Goal: Information Seeking & Learning: Learn about a topic

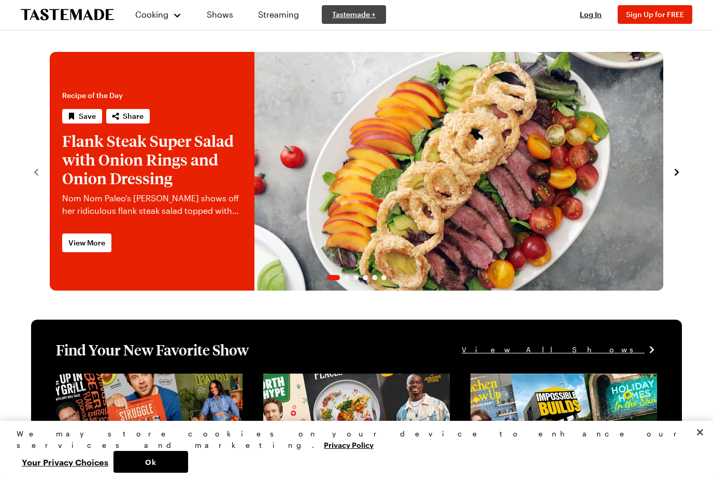
click at [370, 20] on link "Tastemade +" at bounding box center [354, 14] width 64 height 19
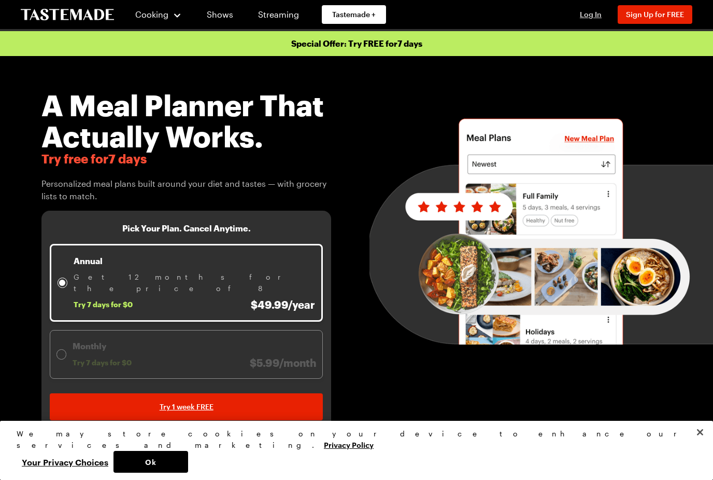
click at [593, 17] on span "Log In" at bounding box center [591, 14] width 22 height 9
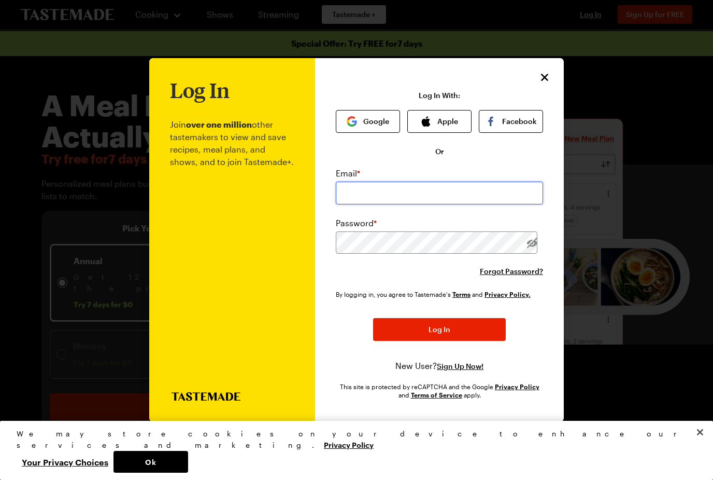
click at [449, 182] on input "email" at bounding box center [439, 192] width 207 height 23
type input "[EMAIL_ADDRESS][DOMAIN_NAME]"
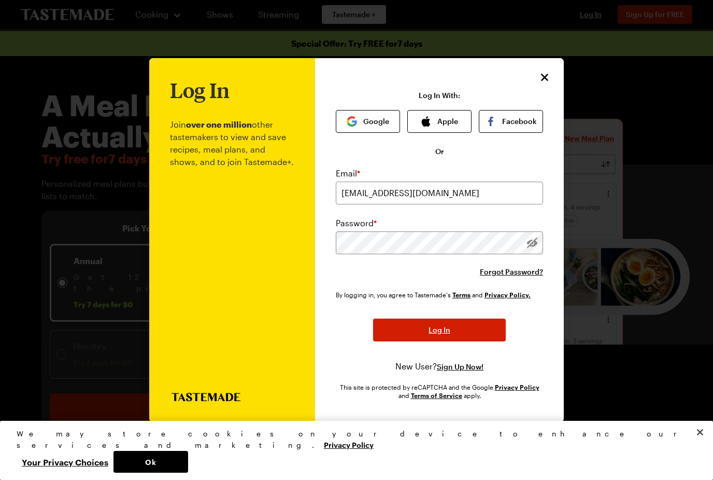
click at [444, 319] on button "Log In" at bounding box center [439, 329] width 133 height 23
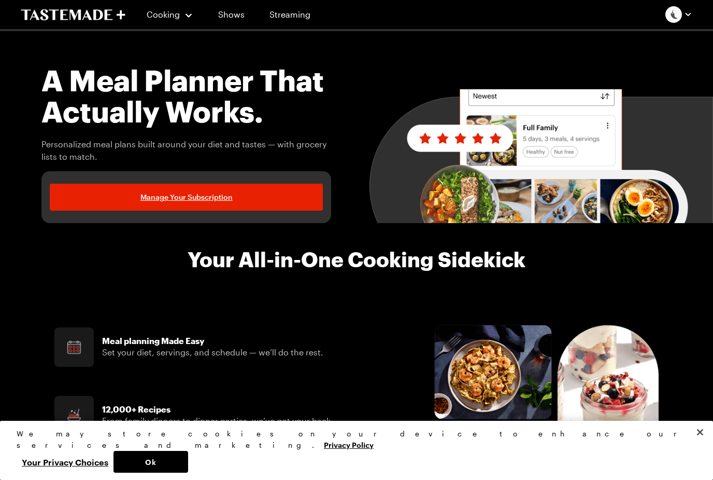
click at [682, 12] on img "button" at bounding box center [674, 14] width 17 height 17
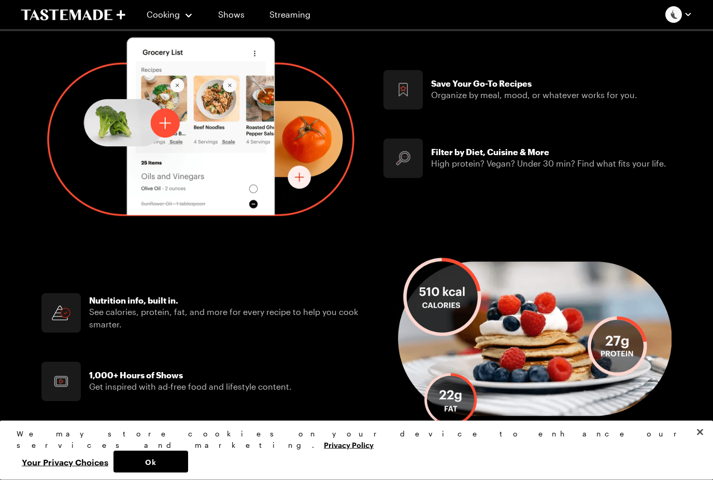
scroll to position [526, 0]
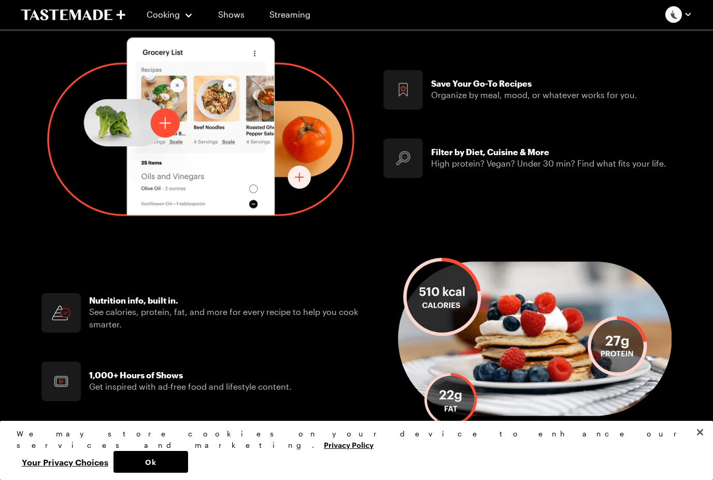
click at [549, 145] on div "Filter by Diet, [PERSON_NAME] & More High protein? Vegan? Under 30 min? Find wh…" at bounding box center [525, 158] width 283 height 48
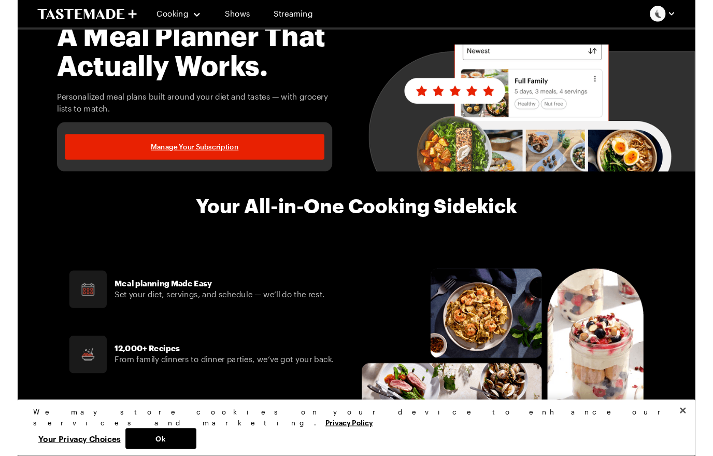
scroll to position [0, 0]
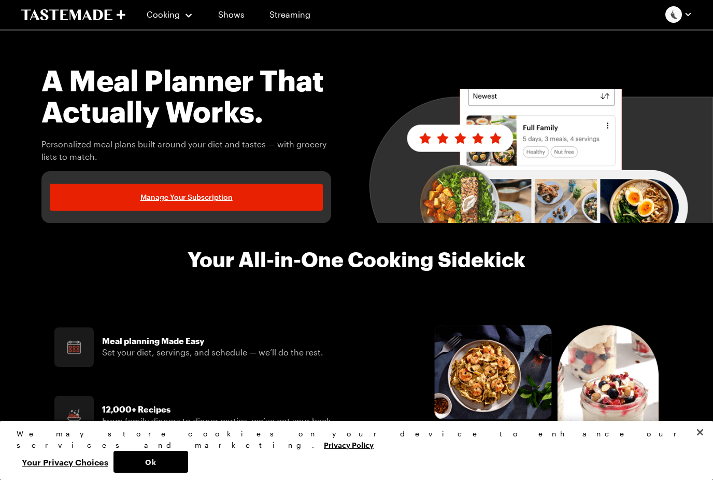
click at [167, 19] on span "Cooking" at bounding box center [163, 14] width 33 height 10
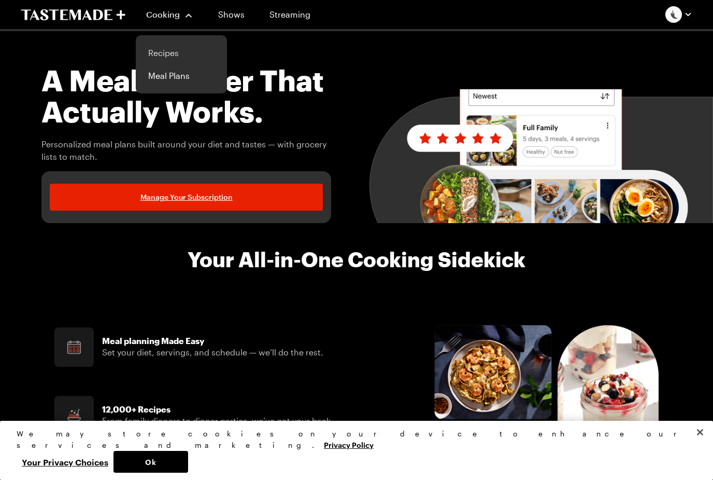
click at [147, 58] on link "Recipes" at bounding box center [181, 52] width 79 height 23
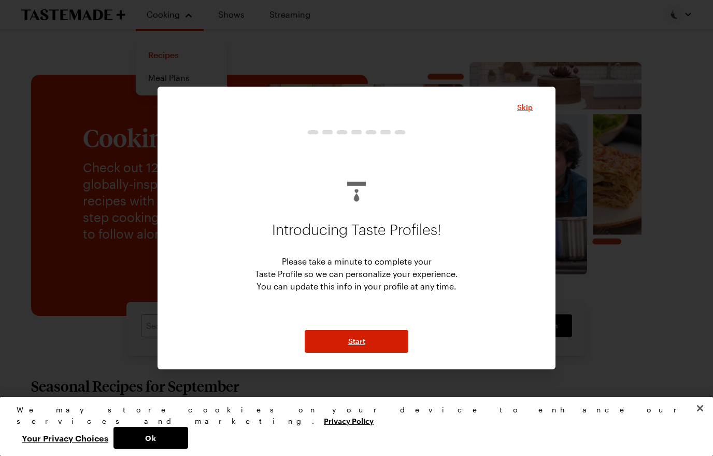
click at [390, 353] on button "Start" at bounding box center [357, 341] width 104 height 23
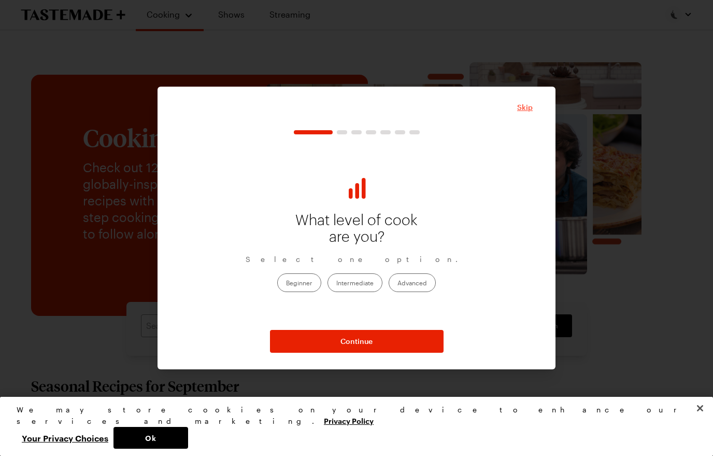
click at [532, 113] on span "Skip" at bounding box center [525, 107] width 16 height 10
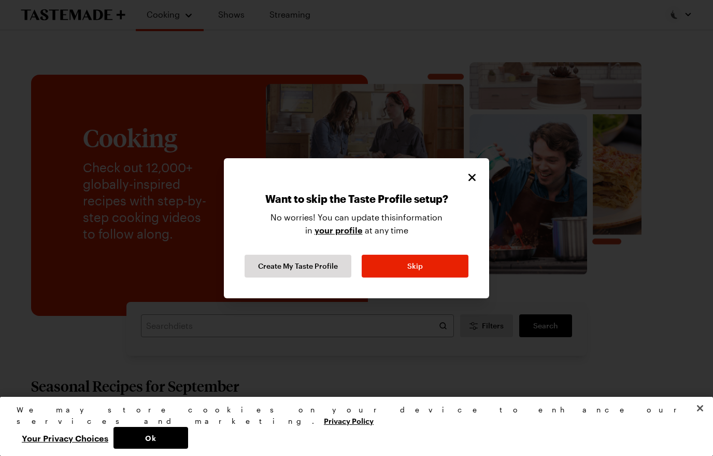
click at [478, 184] on icon "Close" at bounding box center [472, 177] width 12 height 12
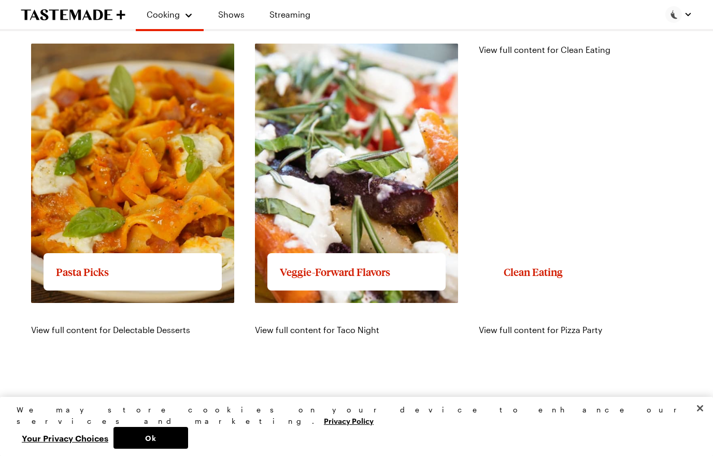
scroll to position [1150, 0]
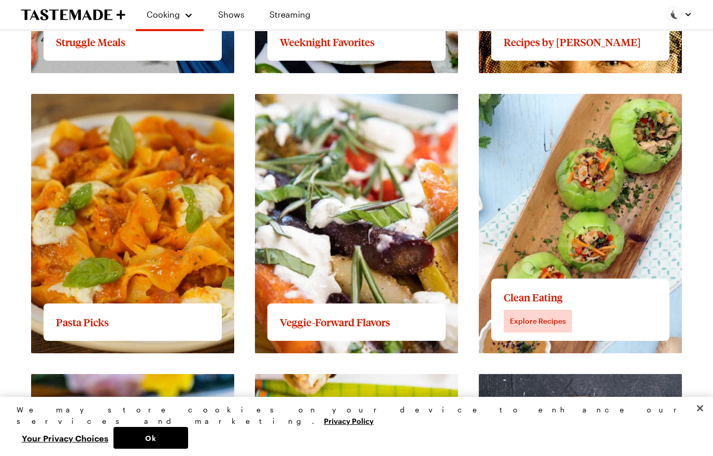
click at [611, 105] on link "View full content for Clean Eating" at bounding box center [545, 100] width 132 height 10
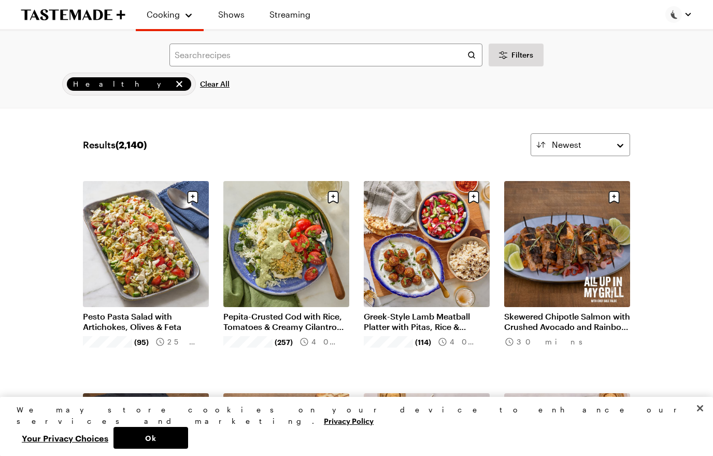
click at [174, 81] on icon "remove Healthy" at bounding box center [179, 84] width 10 height 10
